Goal: Task Accomplishment & Management: Use online tool/utility

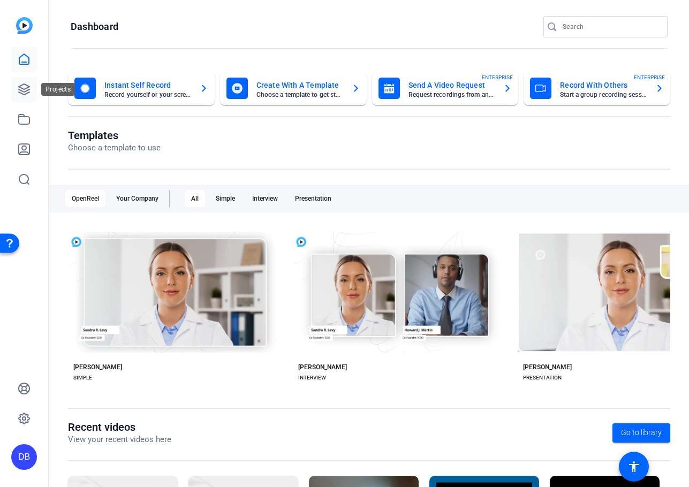
click at [18, 87] on icon at bounding box center [24, 89] width 13 height 13
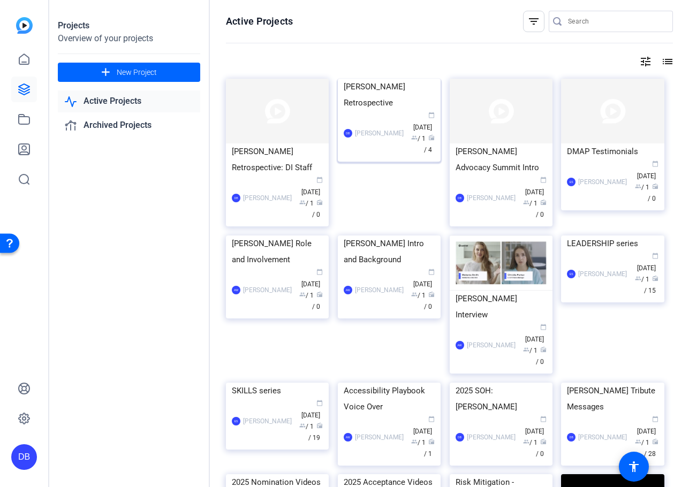
click at [381, 79] on img at bounding box center [389, 79] width 103 height 0
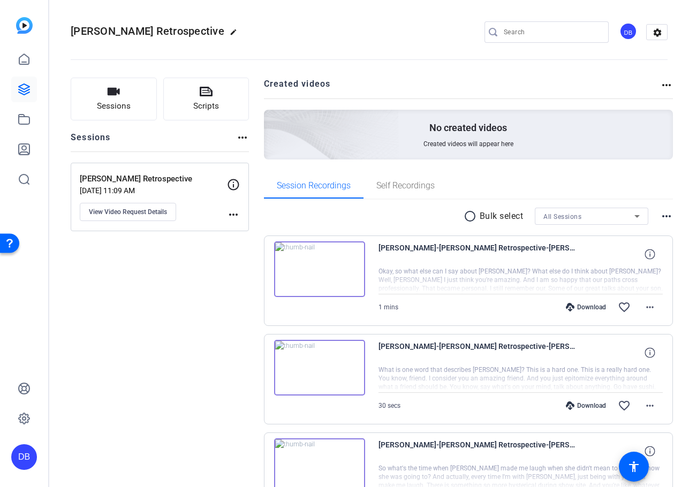
scroll to position [182, 0]
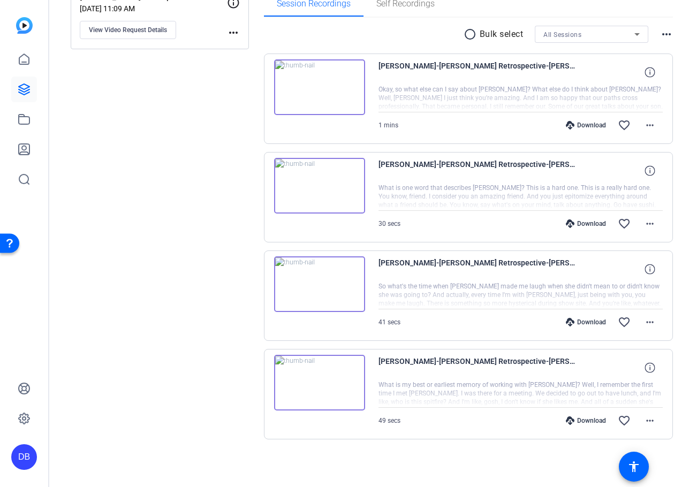
click at [463, 68] on span "Brad Weaber-Rori Retrospective-Rori Retrospective-1755280636427-webcam" at bounding box center [477, 72] width 198 height 26
click at [315, 90] on img at bounding box center [319, 87] width 91 height 56
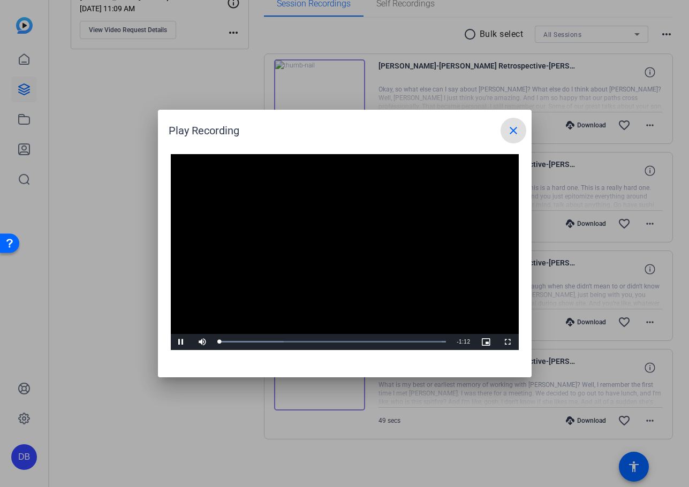
click at [525, 127] on h1 "Play Recording close" at bounding box center [344, 127] width 373 height 34
click at [520, 129] on span at bounding box center [513, 131] width 26 height 26
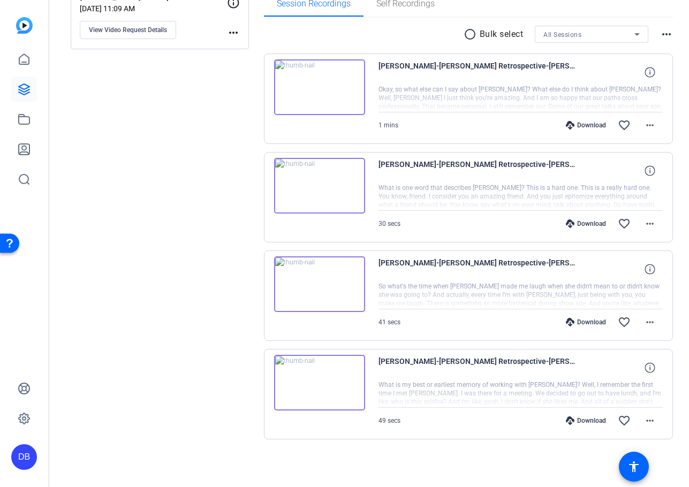
click at [570, 99] on div at bounding box center [520, 98] width 285 height 27
click at [646, 132] on span at bounding box center [650, 125] width 26 height 26
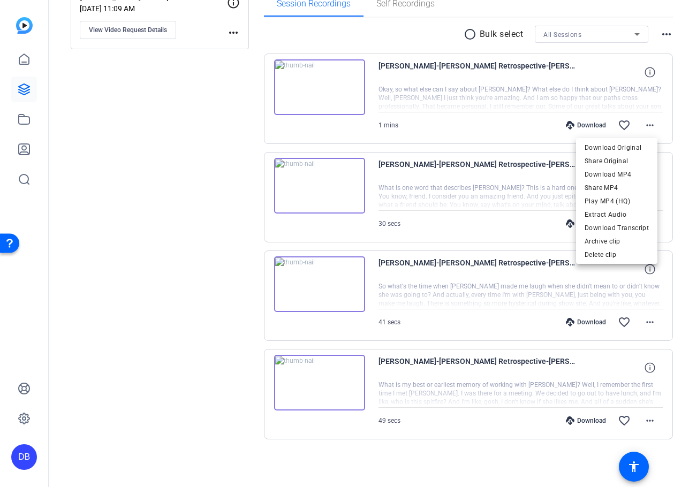
click at [569, 62] on div at bounding box center [344, 243] width 689 height 487
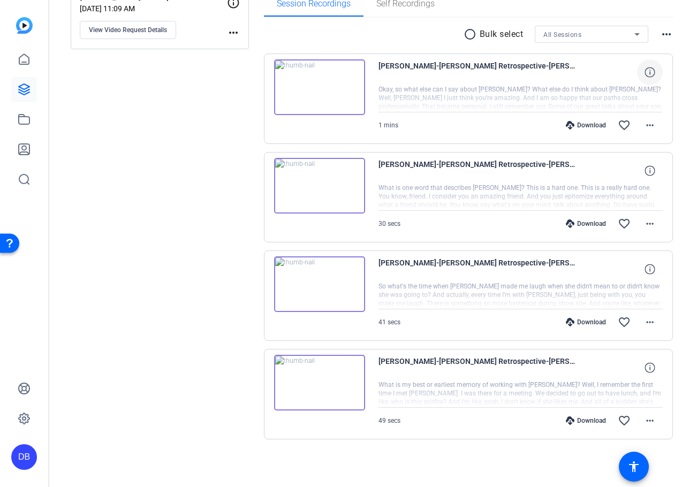
click at [644, 71] on icon at bounding box center [649, 72] width 10 height 10
click at [643, 71] on mat-icon "close" at bounding box center [649, 72] width 13 height 13
click at [646, 120] on button "more_horiz" at bounding box center [650, 125] width 26 height 26
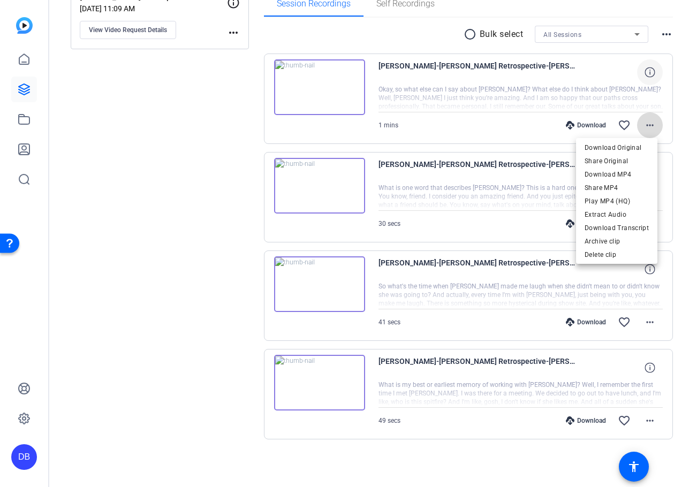
click at [639, 132] on div at bounding box center [344, 243] width 689 height 487
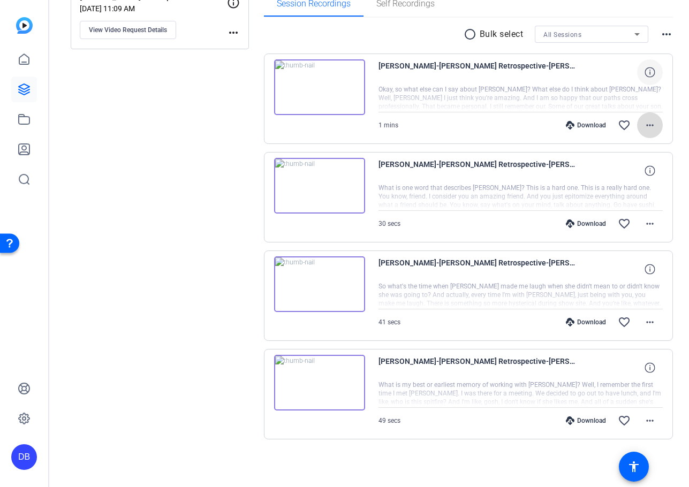
click at [646, 130] on mat-icon "more_horiz" at bounding box center [649, 125] width 13 height 13
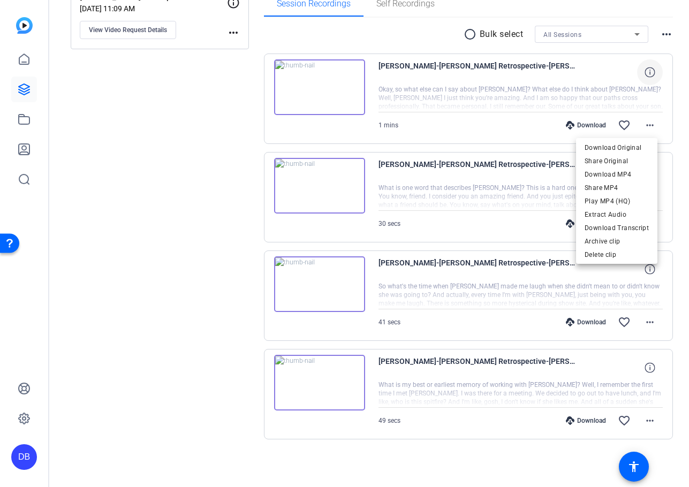
click at [475, 90] on div at bounding box center [344, 243] width 689 height 487
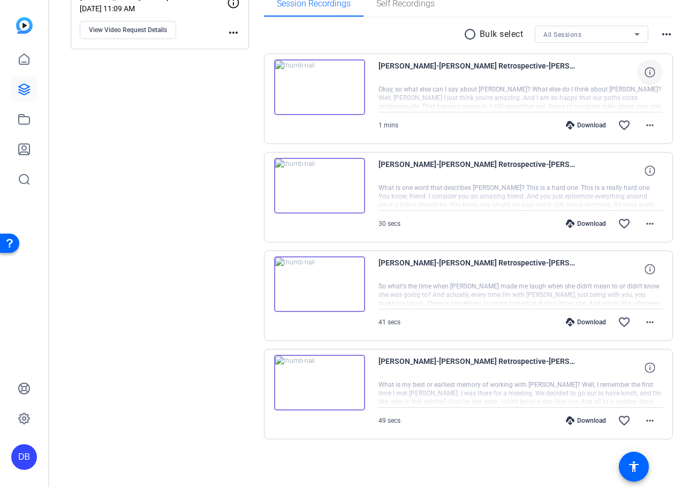
click at [452, 95] on div at bounding box center [520, 98] width 285 height 27
click at [317, 70] on img at bounding box center [319, 87] width 91 height 56
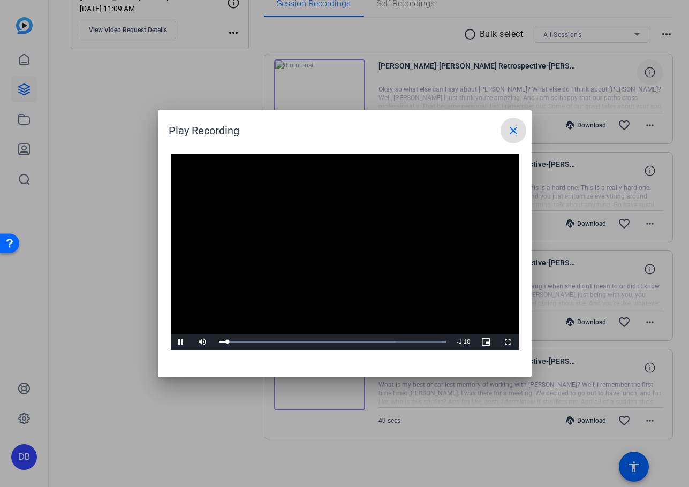
click at [514, 132] on mat-icon "close" at bounding box center [513, 130] width 13 height 13
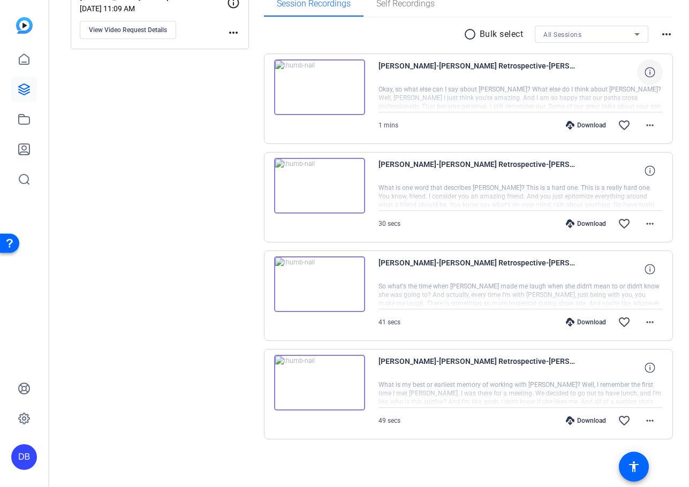
click at [314, 284] on img at bounding box center [319, 284] width 91 height 56
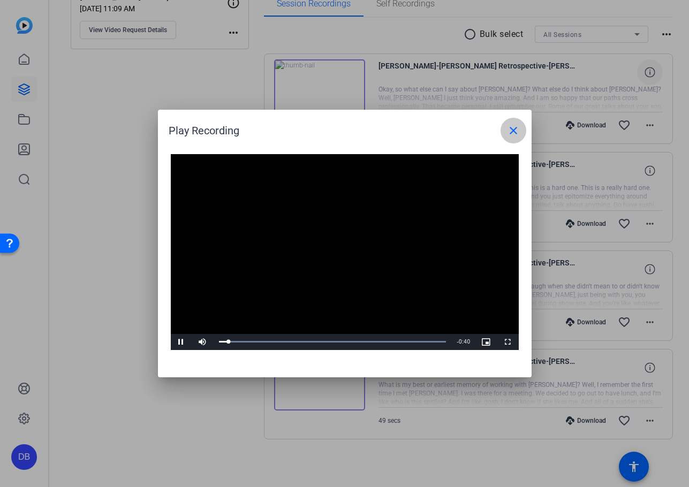
click at [512, 132] on mat-icon "close" at bounding box center [513, 130] width 13 height 13
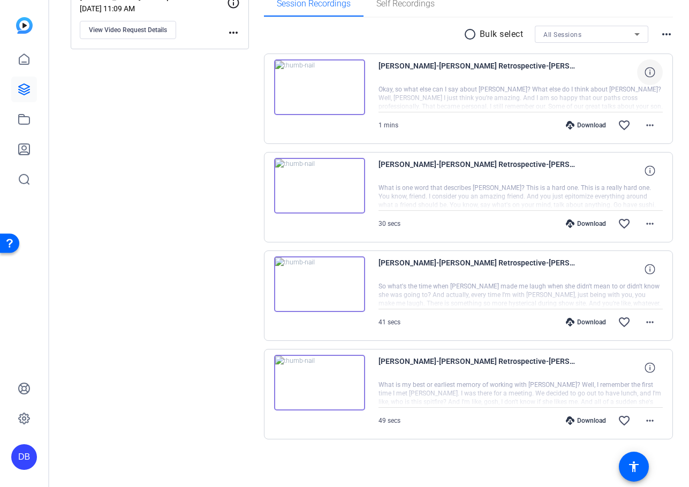
click at [534, 279] on span "Brad Weaber-Rori Retrospective-Rori Retrospective-1755280228033-webcam" at bounding box center [477, 269] width 198 height 26
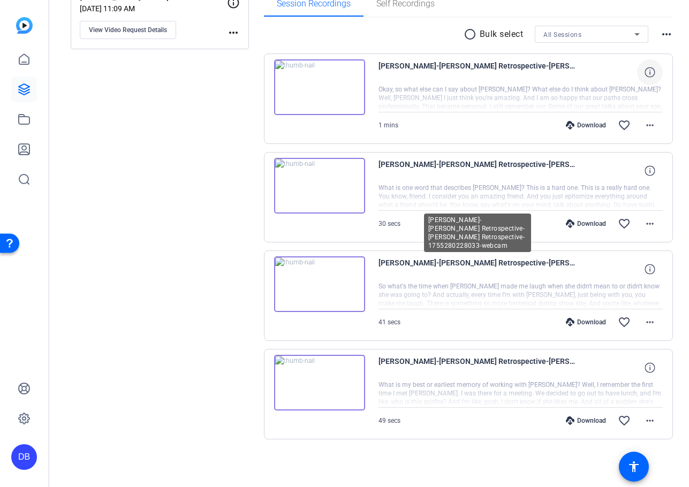
click at [543, 290] on div at bounding box center [520, 295] width 285 height 27
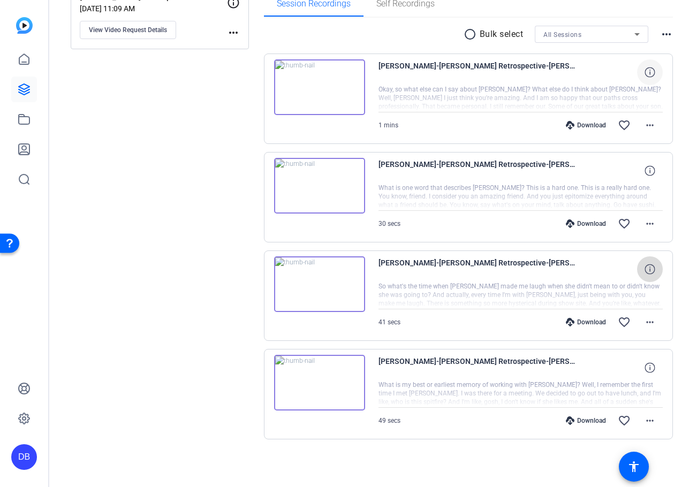
click at [644, 268] on icon at bounding box center [649, 269] width 10 height 10
click at [646, 322] on mat-icon "more_horiz" at bounding box center [649, 322] width 13 height 13
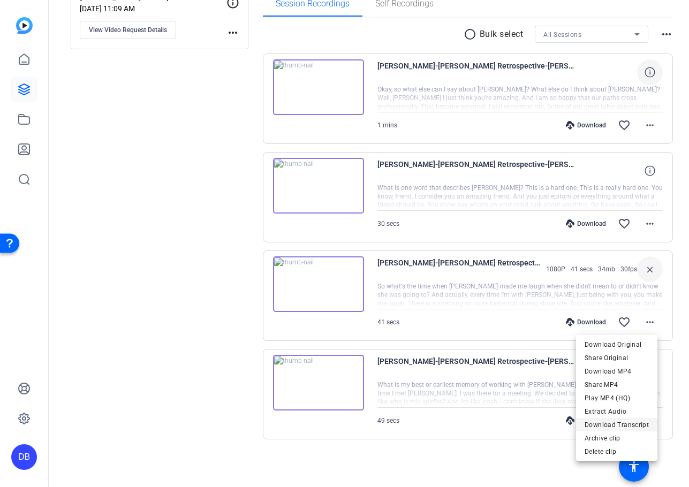
click at [617, 422] on span "Download Transcript" at bounding box center [616, 424] width 64 height 13
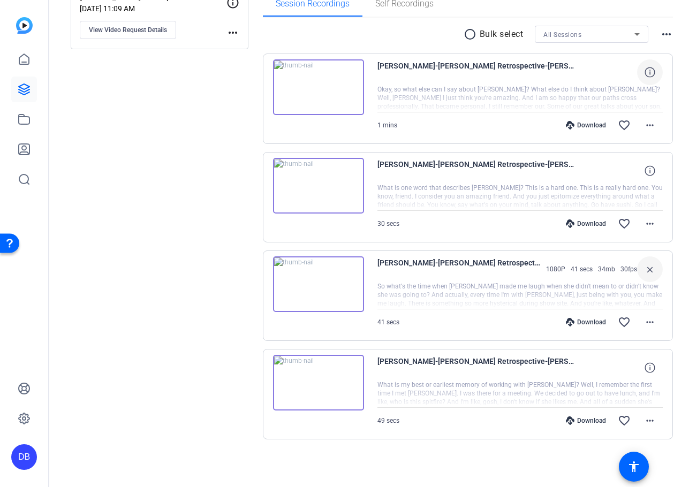
click at [215, 354] on div "Sessions Scripts Sessions more_horiz Rori Retrospective Aug 15, 2025 @ 11:09 AM…" at bounding box center [160, 185] width 178 height 578
click at [512, 391] on div at bounding box center [519, 393] width 285 height 27
click at [463, 384] on div at bounding box center [519, 393] width 285 height 27
click at [644, 417] on mat-icon "more_horiz" at bounding box center [649, 420] width 13 height 13
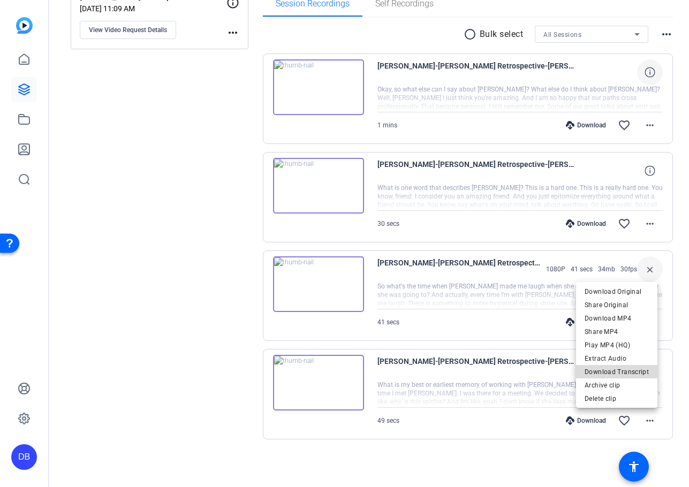
click at [628, 367] on span "Download Transcript" at bounding box center [616, 371] width 64 height 13
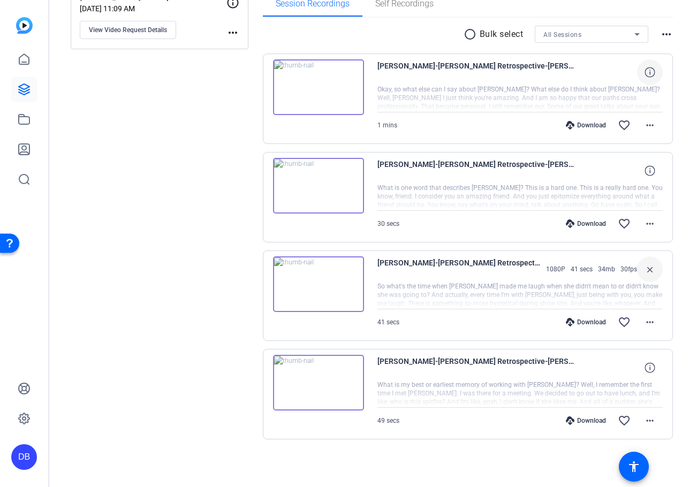
click at [294, 367] on img at bounding box center [318, 383] width 91 height 56
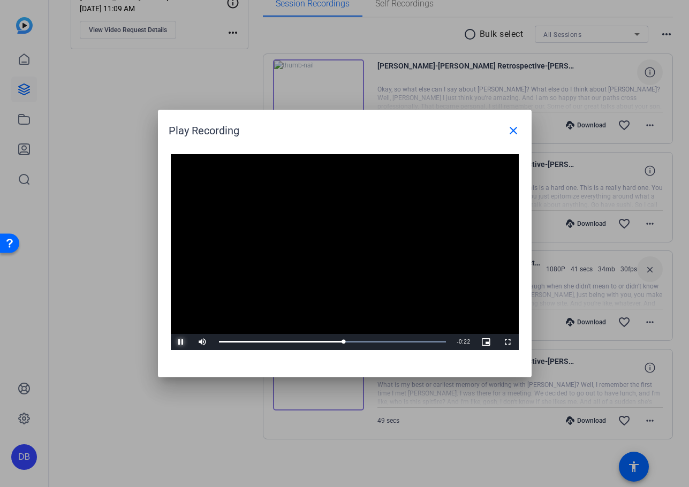
click at [180, 342] on span "Video Player" at bounding box center [181, 342] width 21 height 0
click at [512, 131] on mat-icon "close" at bounding box center [513, 130] width 13 height 13
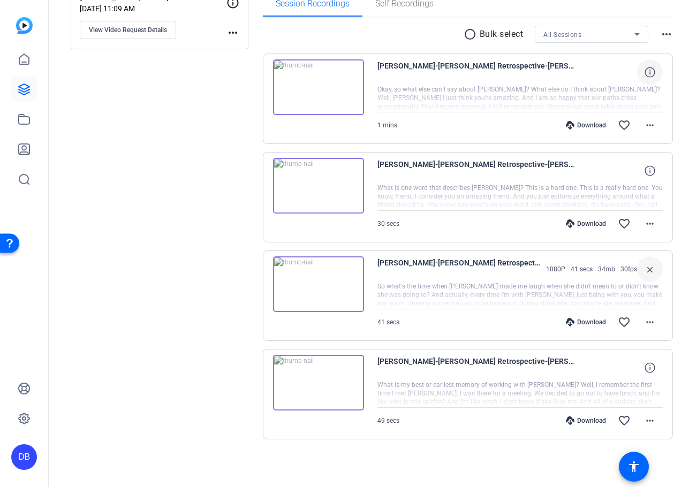
click at [314, 180] on img at bounding box center [318, 186] width 91 height 56
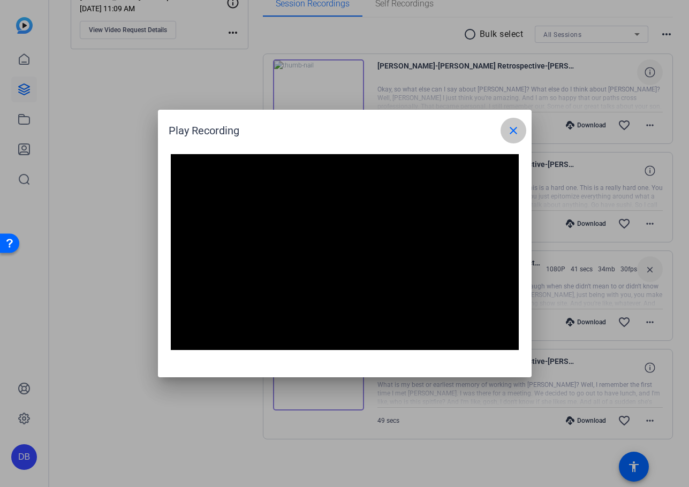
click at [510, 133] on mat-icon "close" at bounding box center [513, 130] width 13 height 13
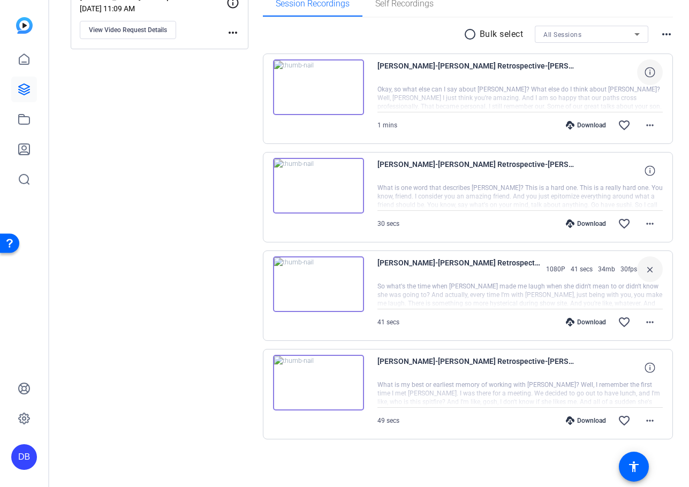
click at [510, 133] on div "Download favorite_border more_horiz" at bounding box center [563, 125] width 200 height 26
click at [507, 203] on div at bounding box center [519, 197] width 285 height 27
click at [589, 175] on div "Brad Weaber-Rori Retrospective-Rori Retrospective-1755280361498-webcam" at bounding box center [519, 171] width 285 height 26
click at [645, 223] on mat-icon "more_horiz" at bounding box center [649, 223] width 13 height 13
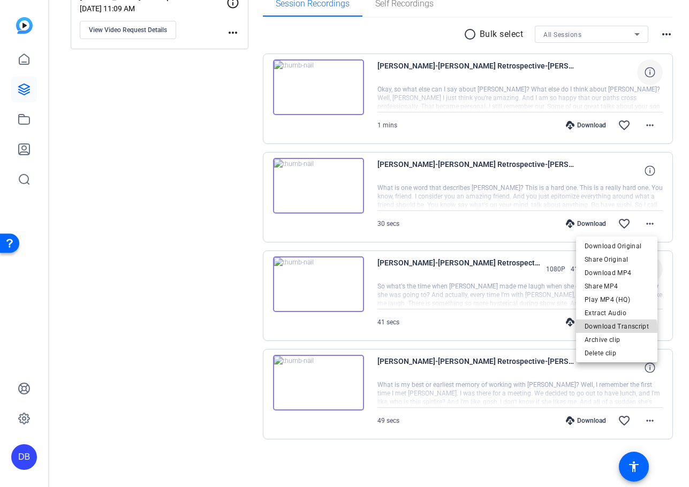
click at [617, 329] on span "Download Transcript" at bounding box center [616, 326] width 64 height 13
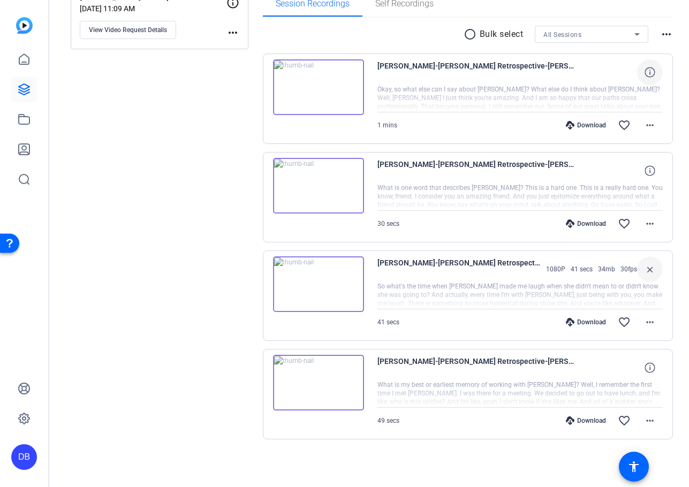
drag, startPoint x: 206, startPoint y: 178, endPoint x: 260, endPoint y: 186, distance: 54.6
click at [207, 179] on div "Sessions Scripts Sessions more_horiz Rori Retrospective Aug 15, 2025 @ 11:09 AM…" at bounding box center [160, 185] width 178 height 578
click at [576, 127] on div "Download" at bounding box center [585, 125] width 51 height 9
click at [576, 225] on div "Download" at bounding box center [585, 223] width 51 height 9
click at [585, 322] on div "Download" at bounding box center [585, 322] width 51 height 9
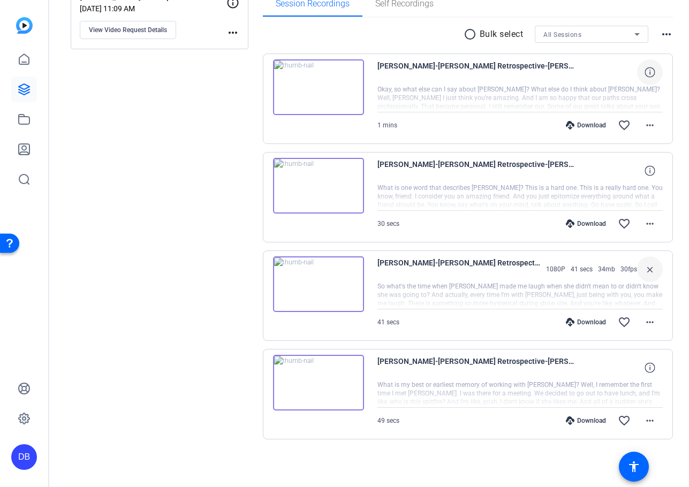
click at [586, 420] on div "Download" at bounding box center [585, 420] width 51 height 9
click at [526, 4] on div "Session Recordings Self Recordings" at bounding box center [468, 4] width 410 height 26
click at [644, 131] on mat-icon "more_horiz" at bounding box center [649, 125] width 13 height 13
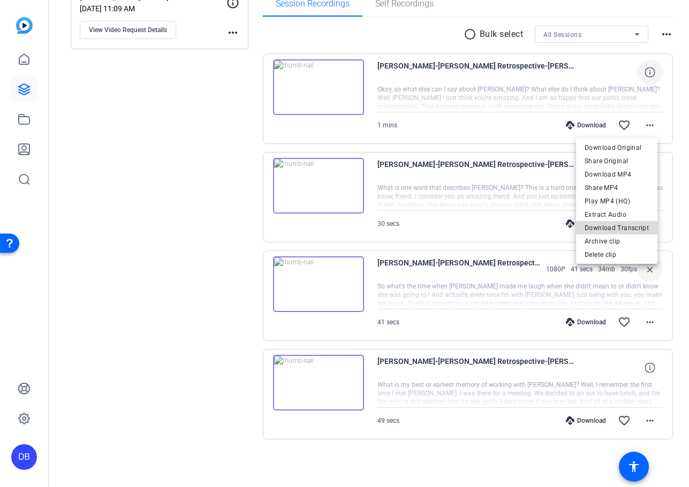
click at [627, 226] on span "Download Transcript" at bounding box center [616, 228] width 64 height 13
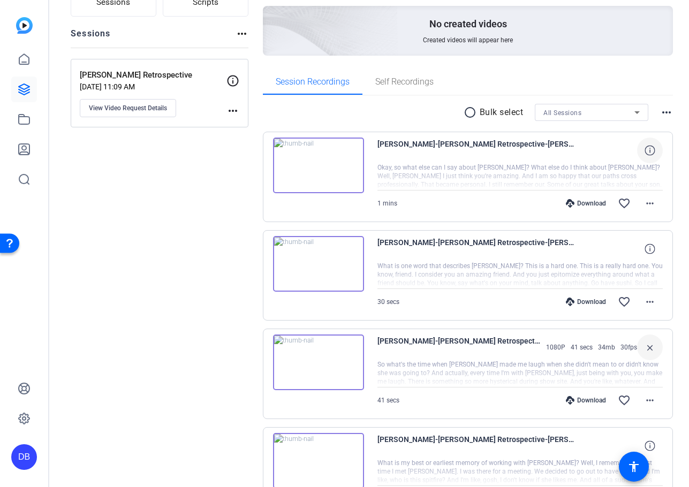
scroll to position [0, 0]
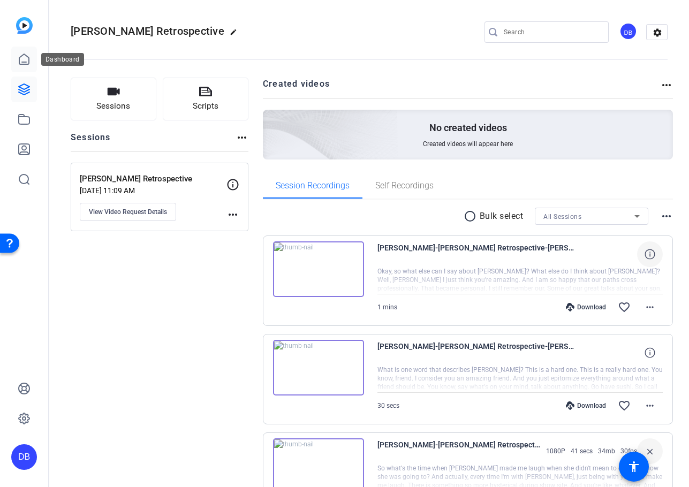
click at [25, 62] on icon at bounding box center [24, 59] width 10 height 10
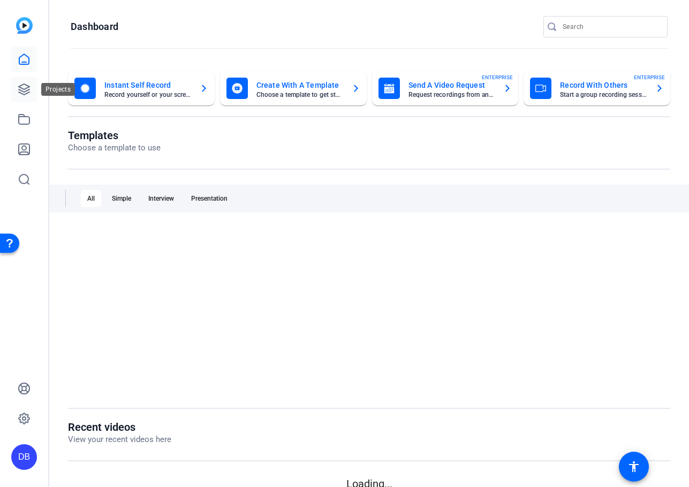
click at [16, 87] on link at bounding box center [24, 90] width 26 height 26
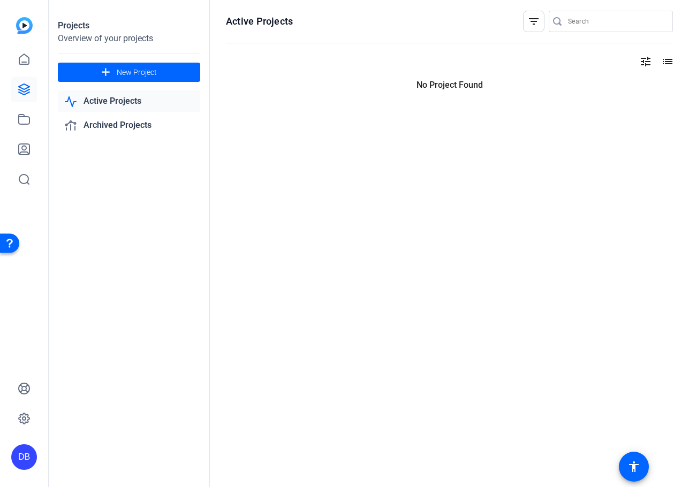
click at [108, 91] on link "Active Projects" at bounding box center [129, 101] width 142 height 22
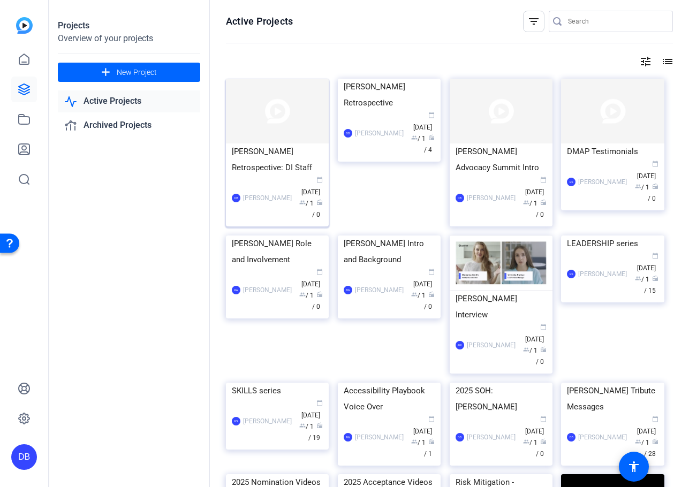
click at [256, 167] on div "[PERSON_NAME] Retrospective: DI Staff" at bounding box center [277, 159] width 91 height 32
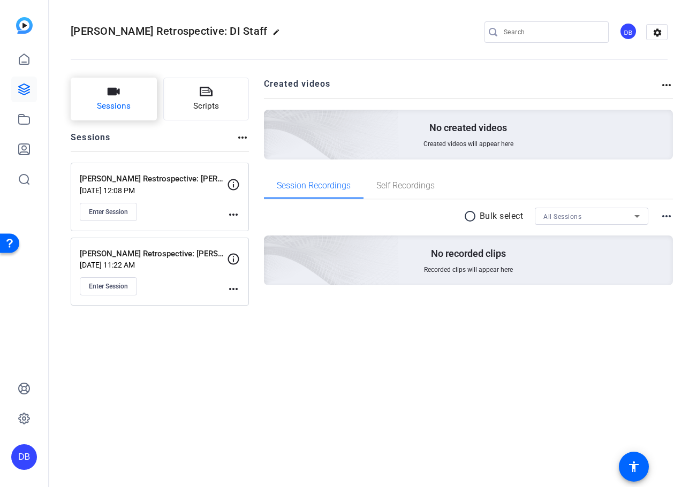
click at [128, 98] on button "Sessions" at bounding box center [114, 99] width 86 height 43
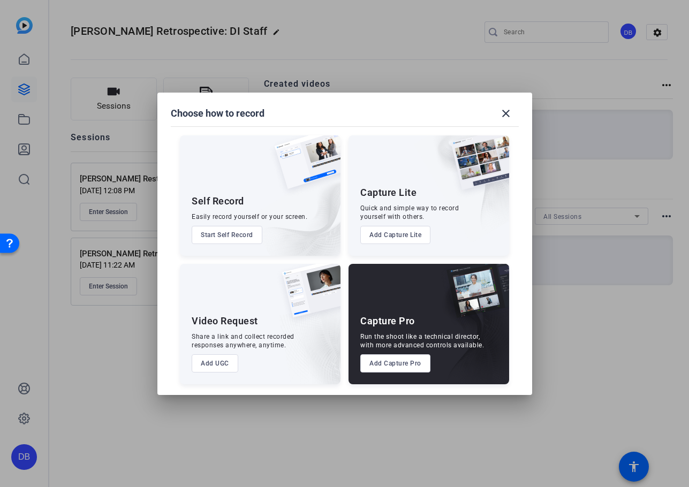
click at [407, 236] on button "Add Capture Lite" at bounding box center [395, 235] width 70 height 18
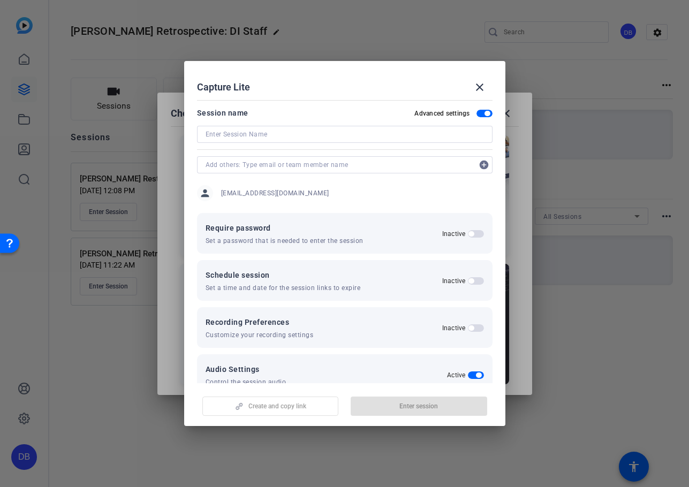
click at [290, 132] on input at bounding box center [344, 134] width 278 height 13
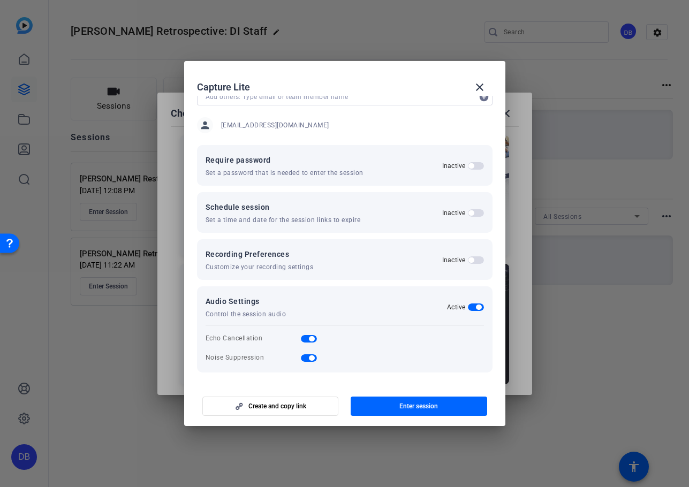
scroll to position [68, 0]
type input "[PERSON_NAME] Retrospective: [PERSON_NAME]"
drag, startPoint x: 416, startPoint y: 402, endPoint x: 301, endPoint y: 399, distance: 115.6
click at [301, 399] on div "Create and copy link Enter session" at bounding box center [344, 401] width 295 height 27
click at [298, 403] on span "Create and copy link" at bounding box center [277, 406] width 58 height 9
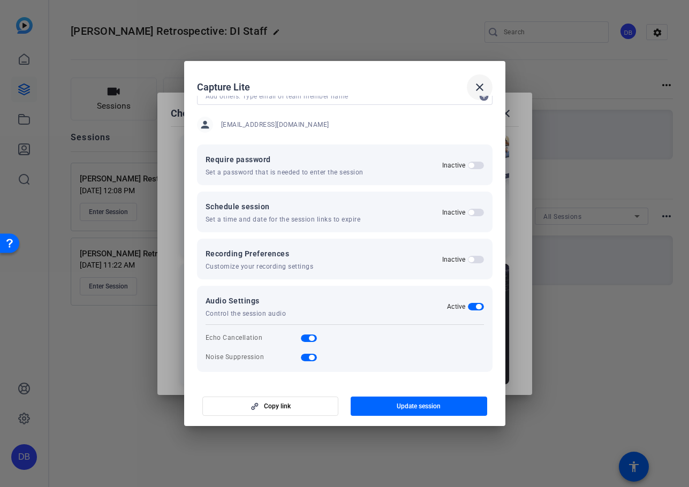
click at [474, 83] on mat-icon "close" at bounding box center [479, 87] width 13 height 13
